Goal: Transaction & Acquisition: Obtain resource

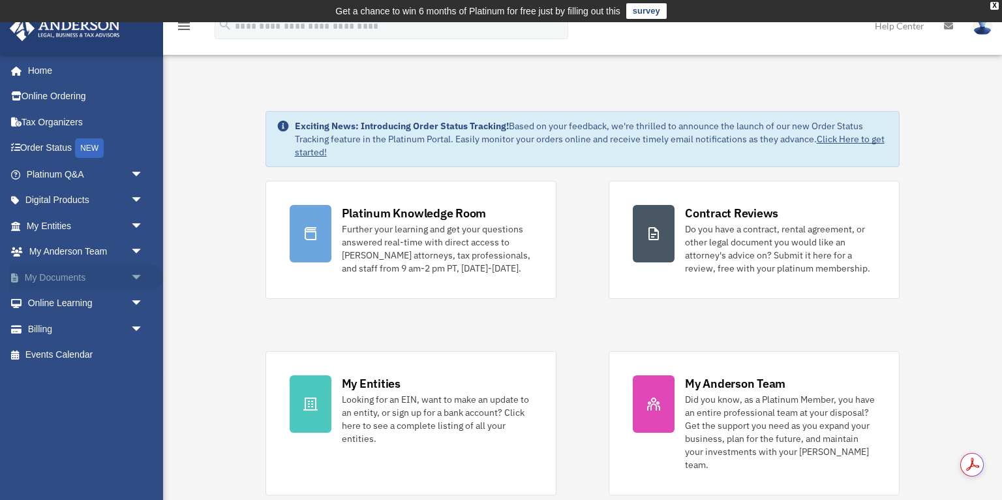
click at [137, 272] on span "arrow_drop_down" at bounding box center [144, 277] width 26 height 27
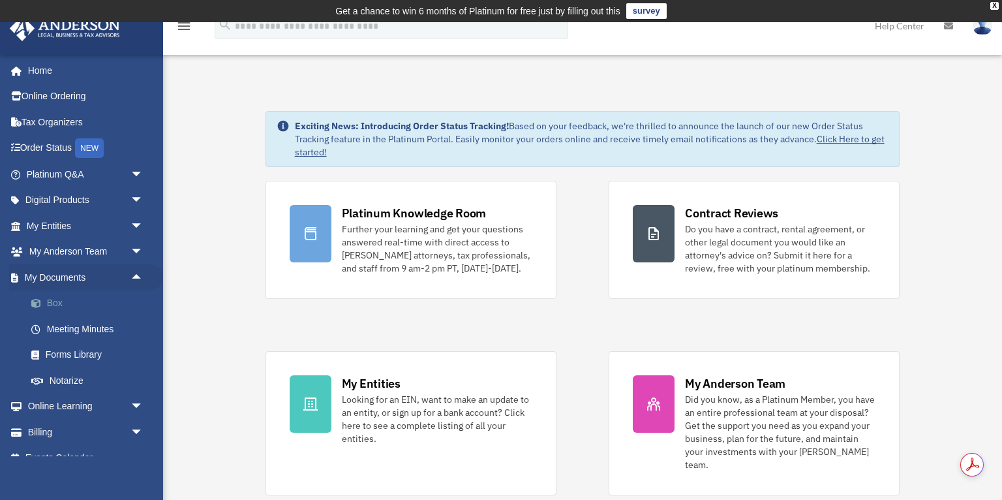
click at [57, 300] on link "Box" at bounding box center [90, 303] width 145 height 26
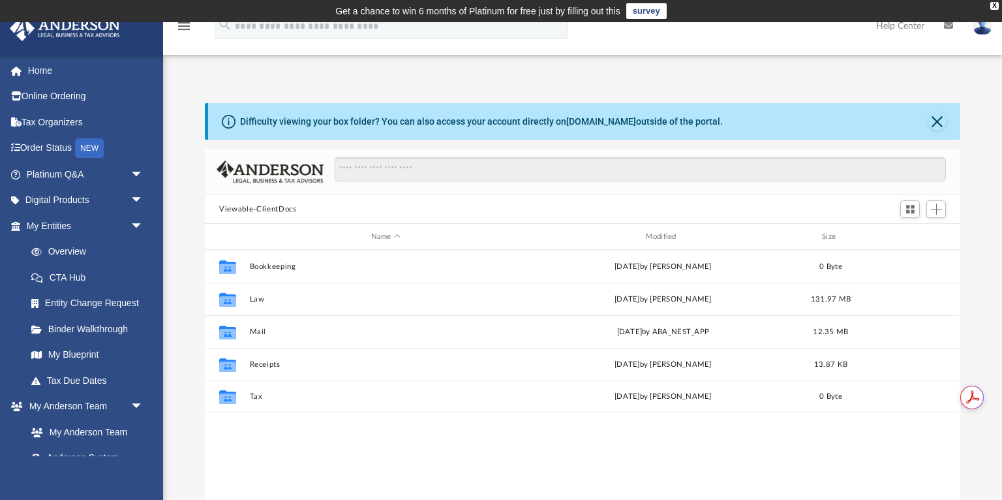
scroll to position [296, 755]
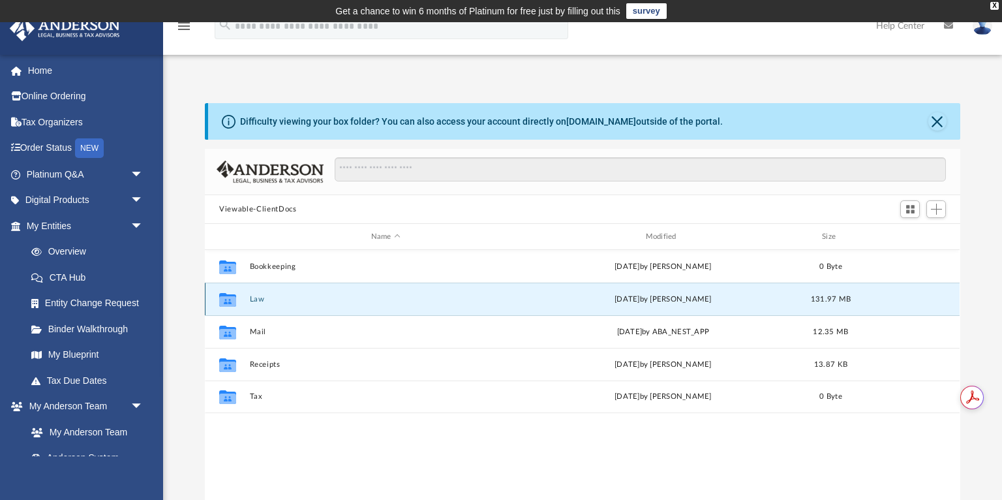
click at [256, 297] on button "Law" at bounding box center [386, 299] width 272 height 8
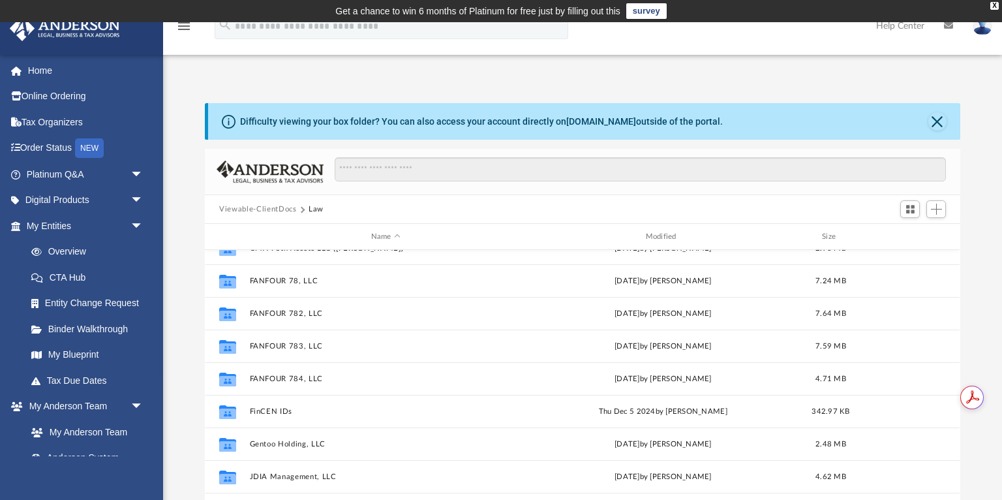
scroll to position [154, 0]
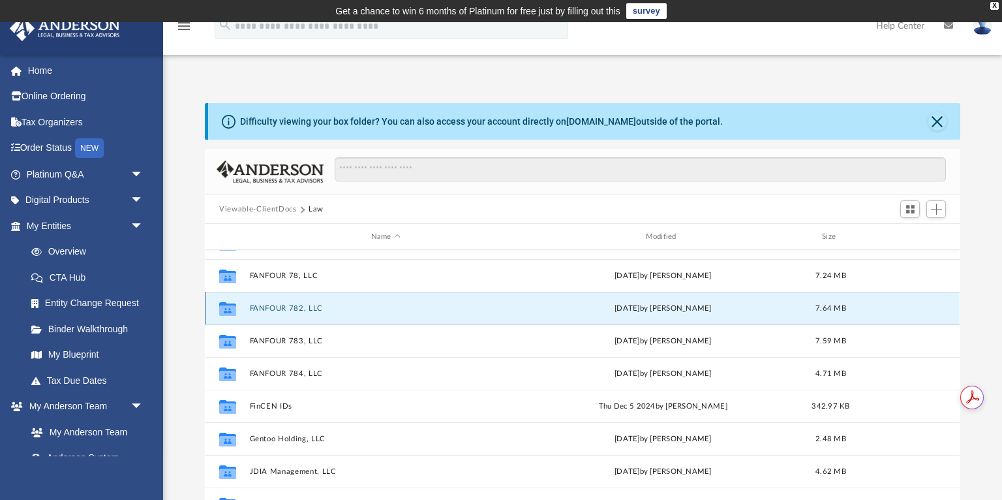
click at [302, 308] on button "FANFOUR 782, LLC" at bounding box center [386, 308] width 272 height 8
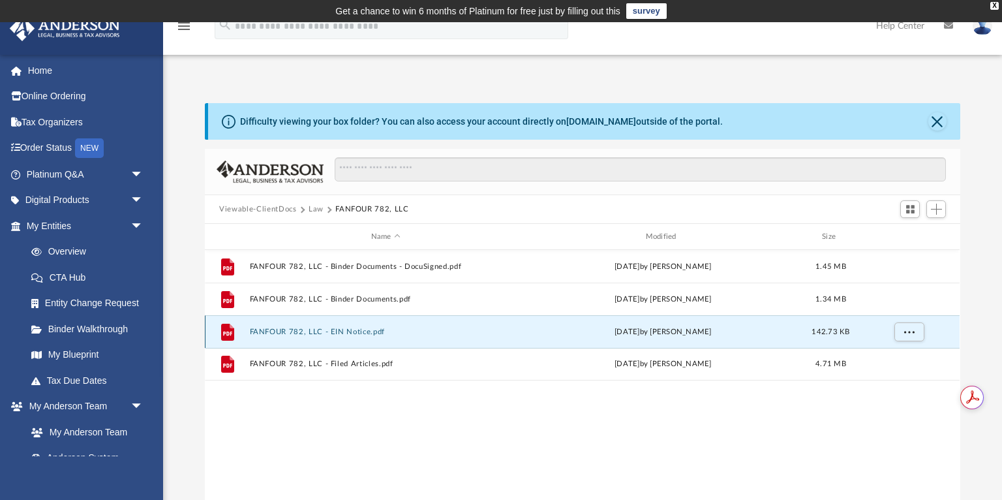
click at [331, 328] on button "FANFOUR 782, LLC - EIN Notice.pdf" at bounding box center [386, 332] width 272 height 8
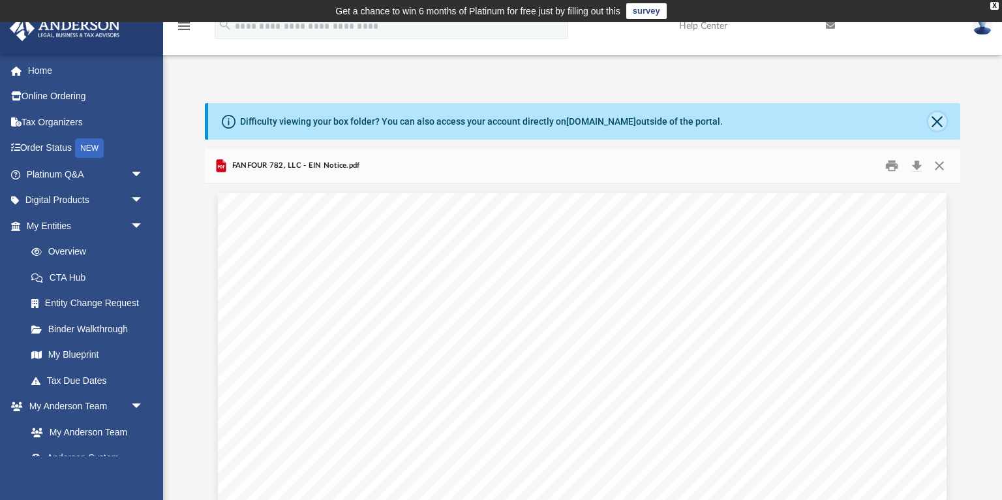
click at [941, 127] on button "Close" at bounding box center [938, 121] width 18 height 18
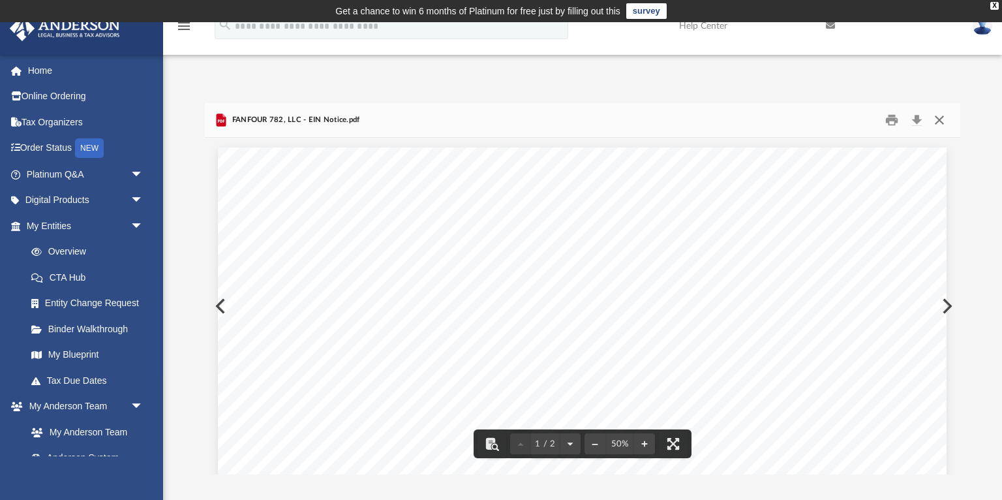
click at [939, 121] on button "Close" at bounding box center [939, 120] width 23 height 20
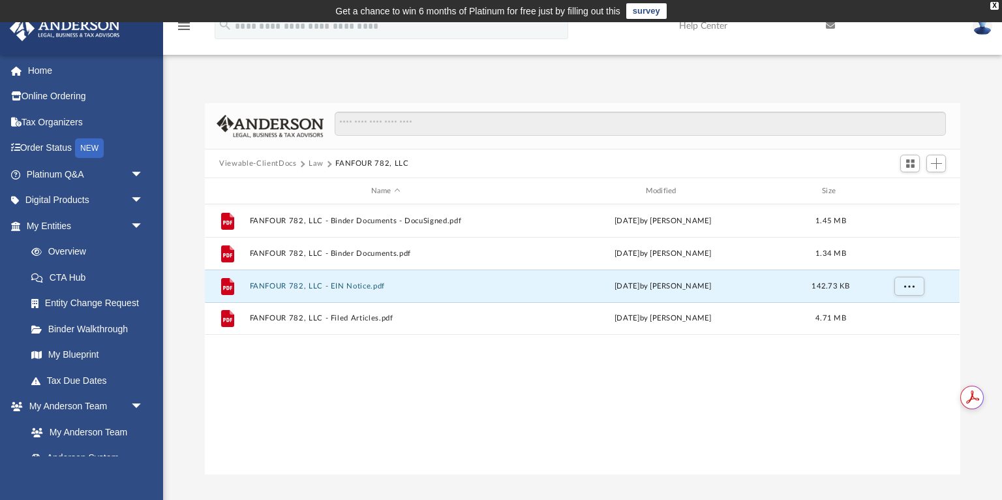
click at [315, 163] on button "Law" at bounding box center [316, 164] width 15 height 12
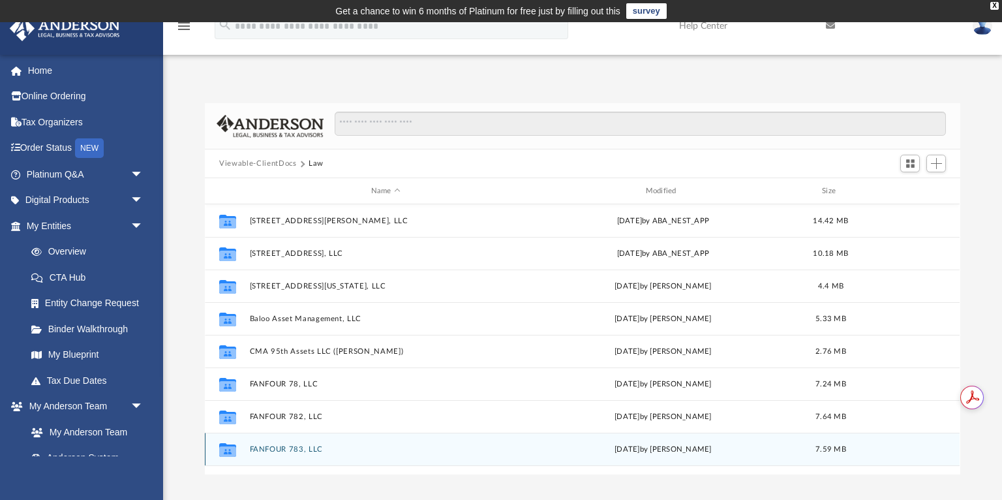
click at [292, 444] on div "Collaborated Folder FANFOUR 783, LLC [DATE] by [PERSON_NAME] 7.59 MB" at bounding box center [582, 449] width 755 height 33
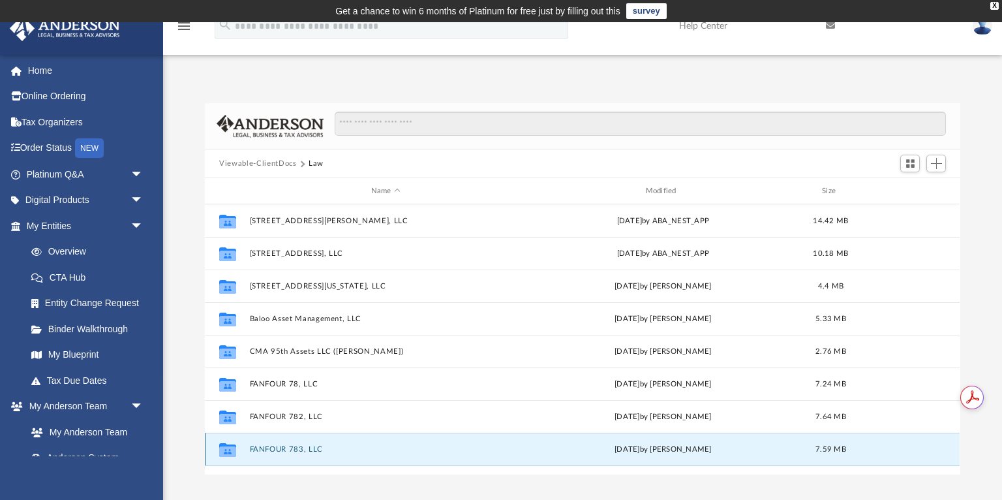
click at [302, 449] on button "FANFOUR 783, LLC" at bounding box center [386, 449] width 272 height 8
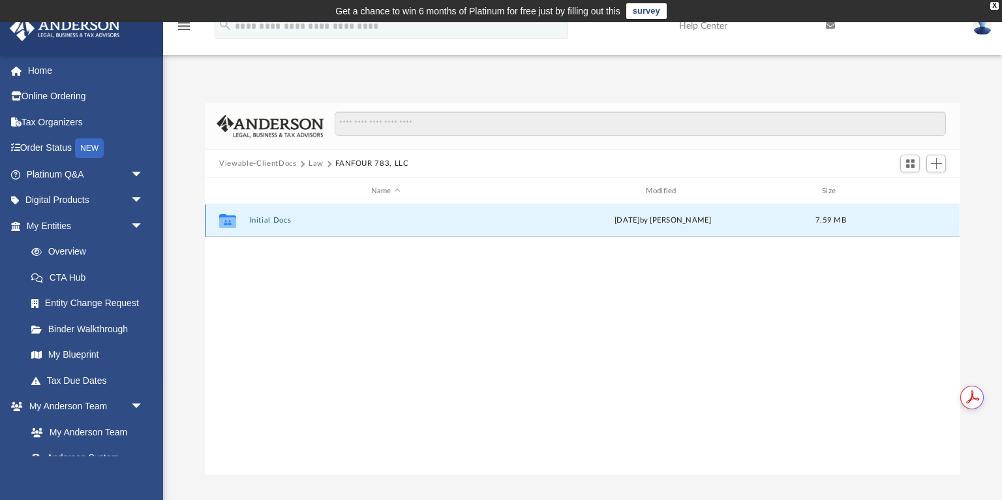
click at [281, 221] on button "Initial Docs" at bounding box center [386, 220] width 272 height 8
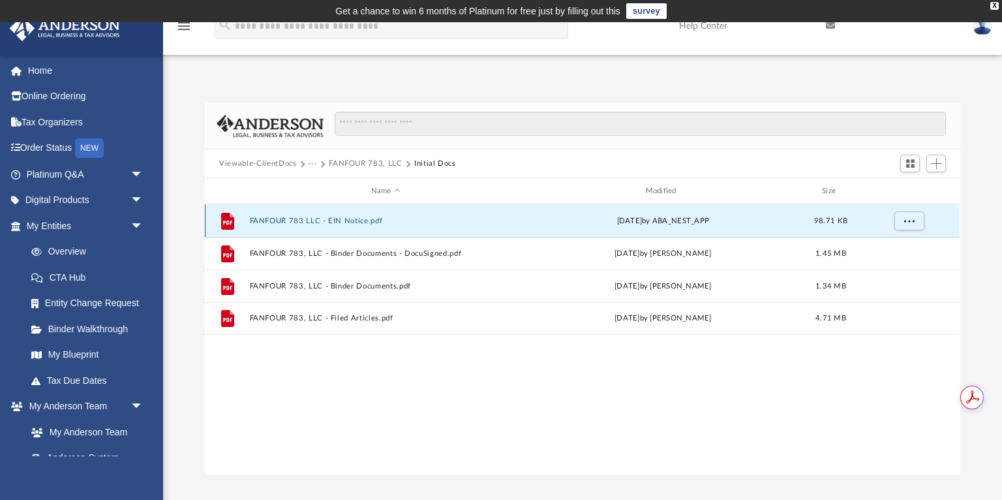
click at [320, 219] on button "FANFOUR 783 LLC - EIN Notice.pdf" at bounding box center [386, 221] width 272 height 8
